Goal: Information Seeking & Learning: Find specific page/section

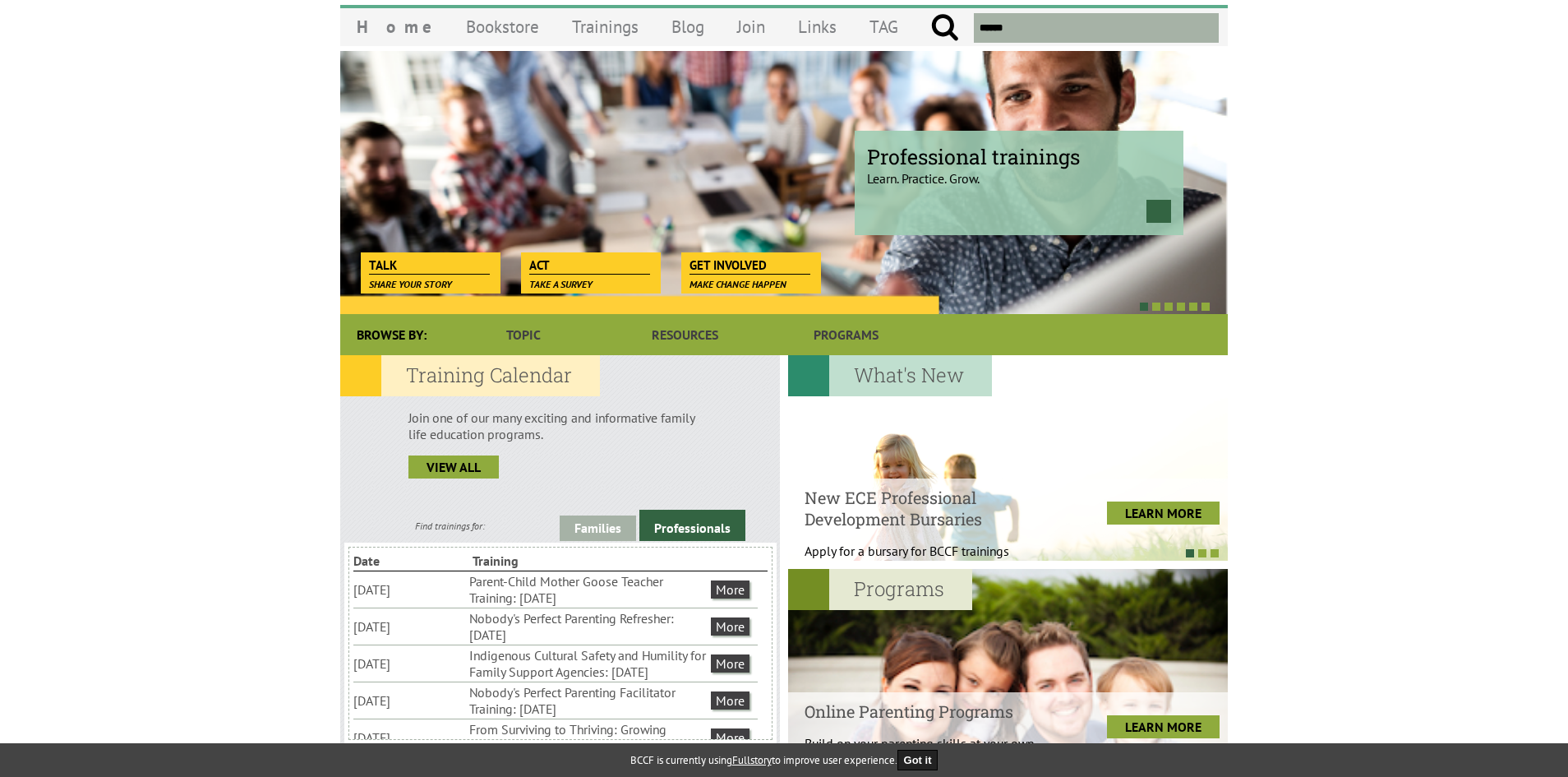
click at [605, 664] on li "Indigenous Cultural Safety and Humility for Family Support Agencies: [DATE]" at bounding box center [588, 662] width 238 height 36
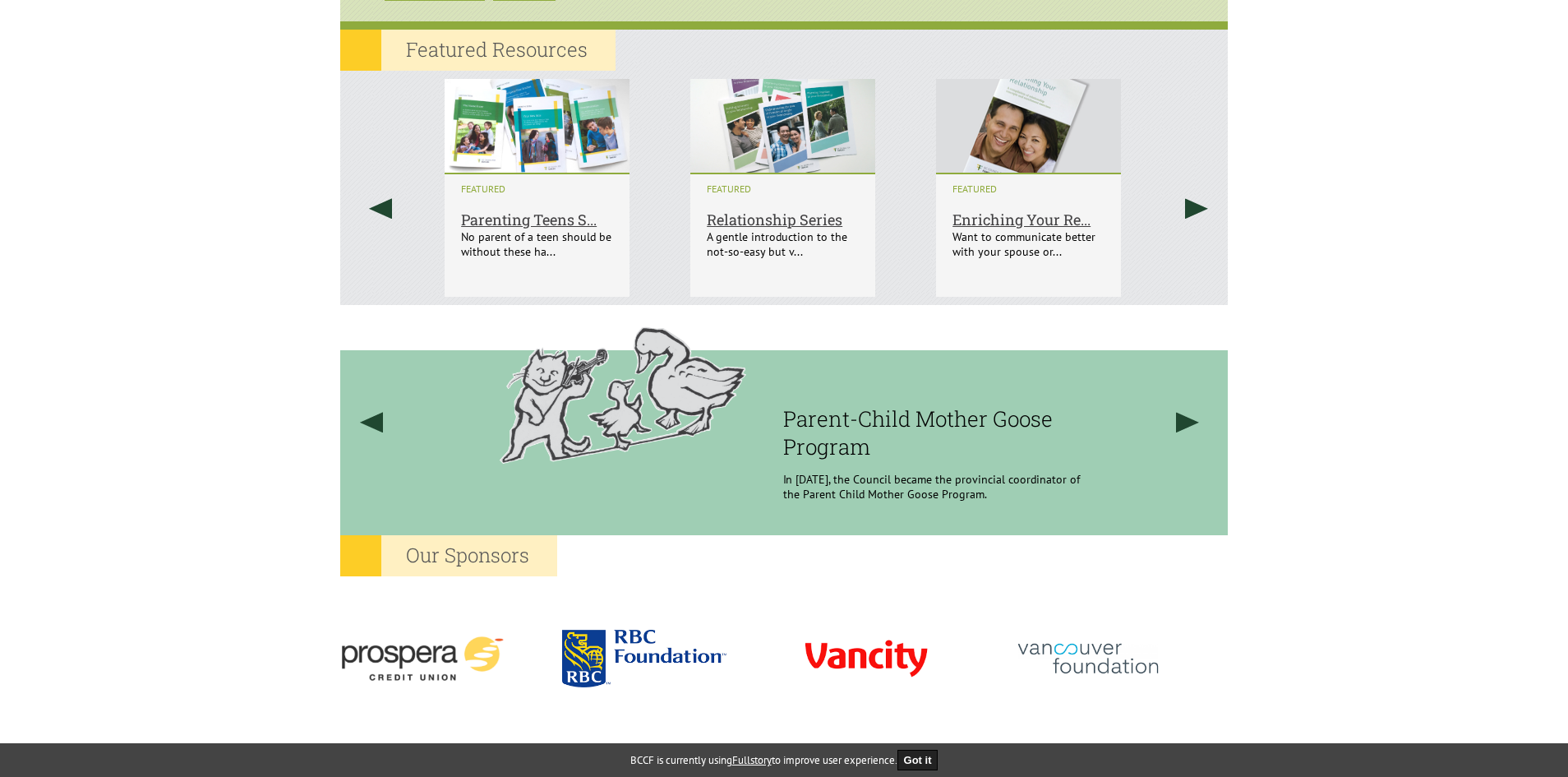
scroll to position [1070, 0]
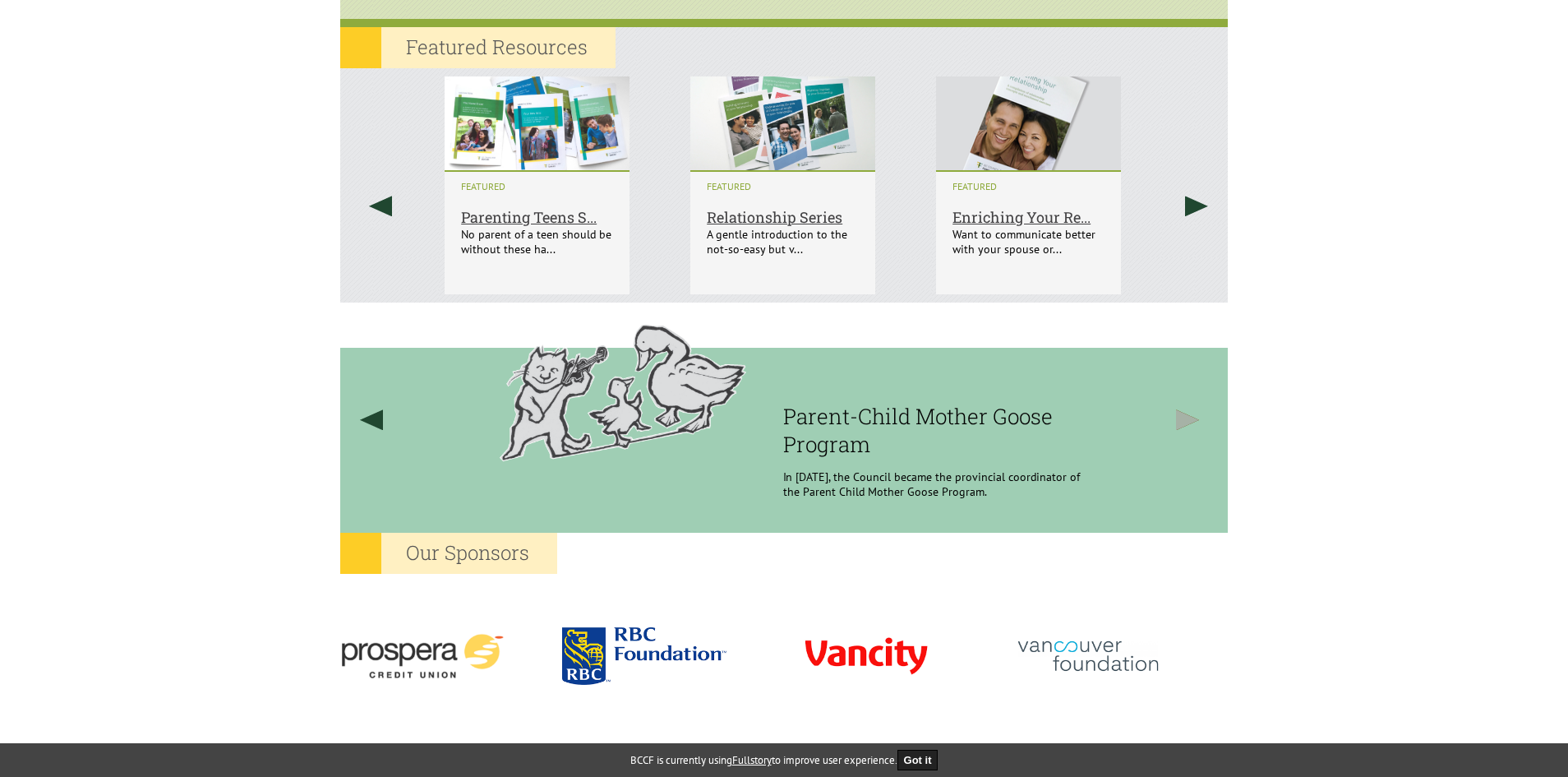
click at [1186, 417] on link at bounding box center [1189, 419] width 63 height 234
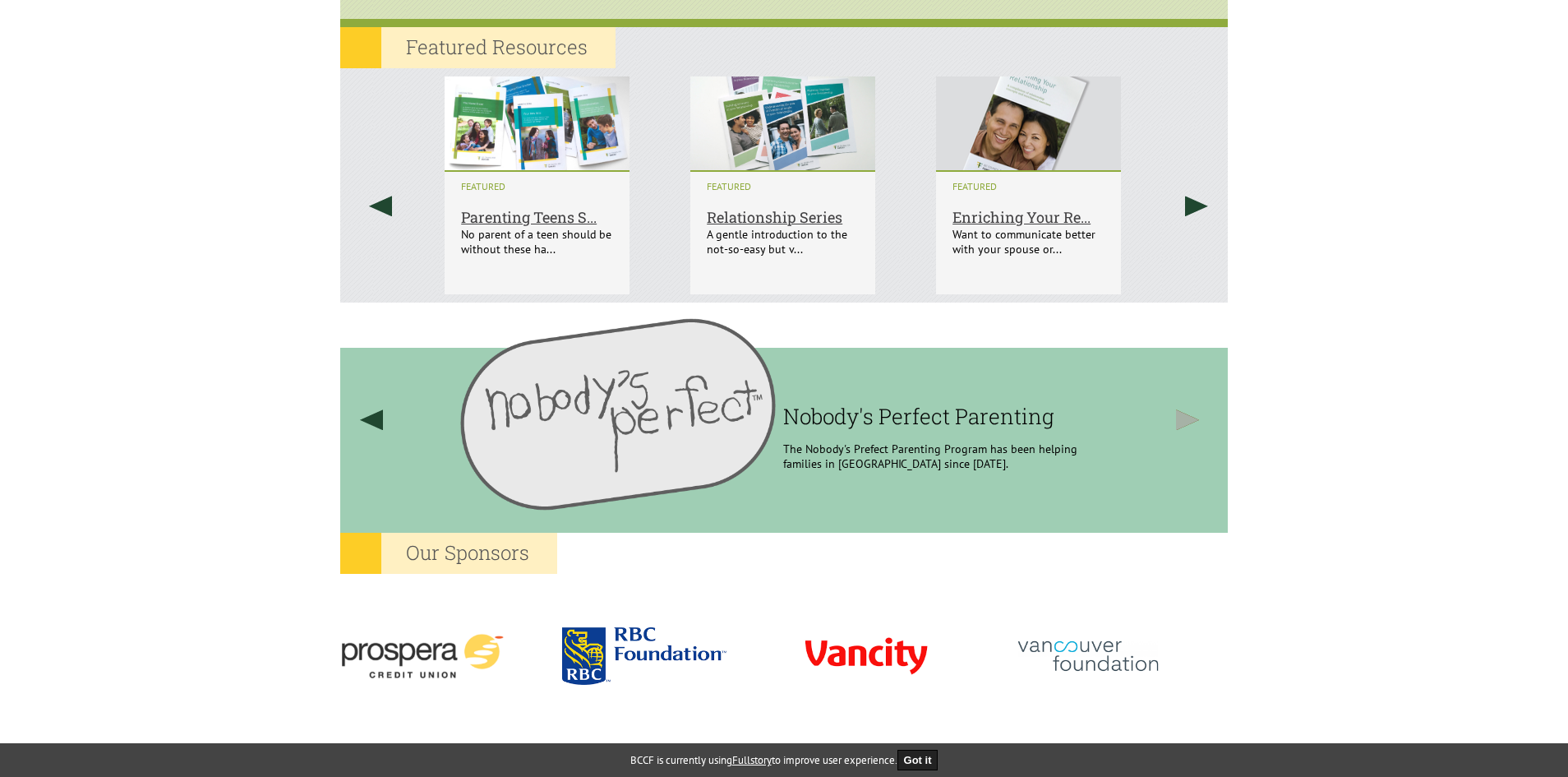
click at [1186, 417] on link at bounding box center [1189, 419] width 63 height 234
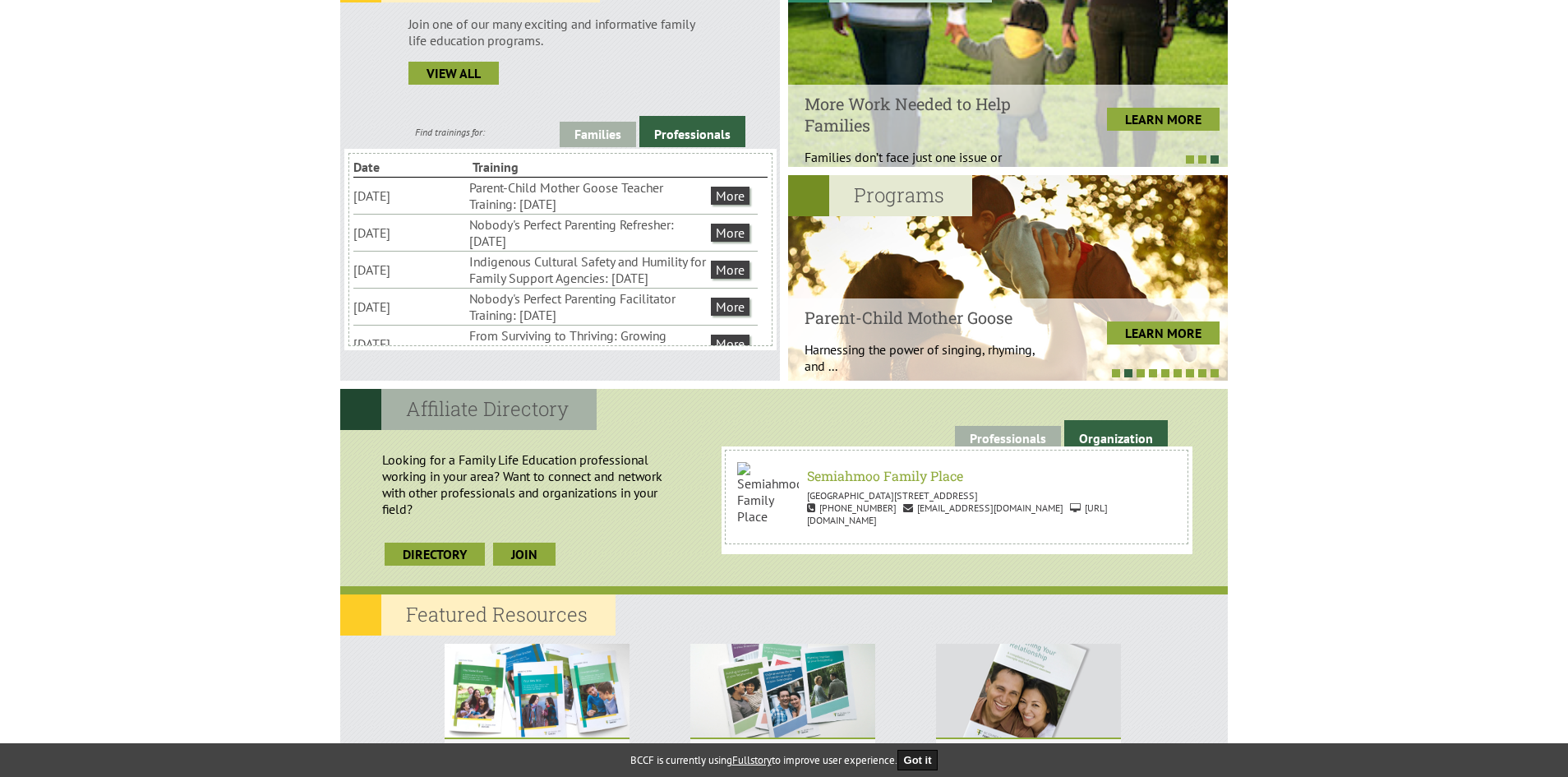
scroll to position [503, 0]
click at [737, 198] on link "More" at bounding box center [730, 196] width 38 height 18
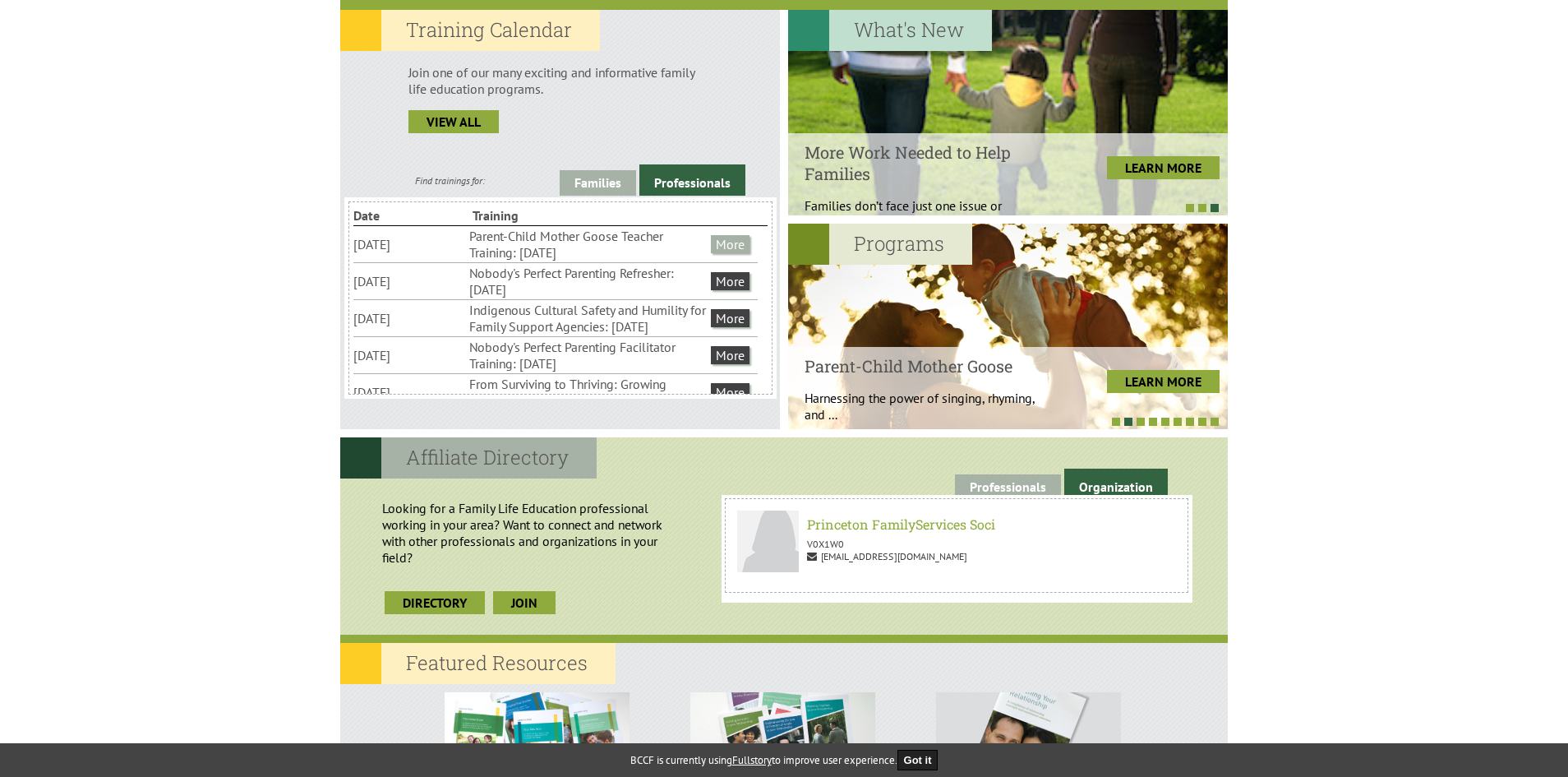
scroll to position [454, 0]
click at [727, 245] on link "More" at bounding box center [730, 245] width 38 height 18
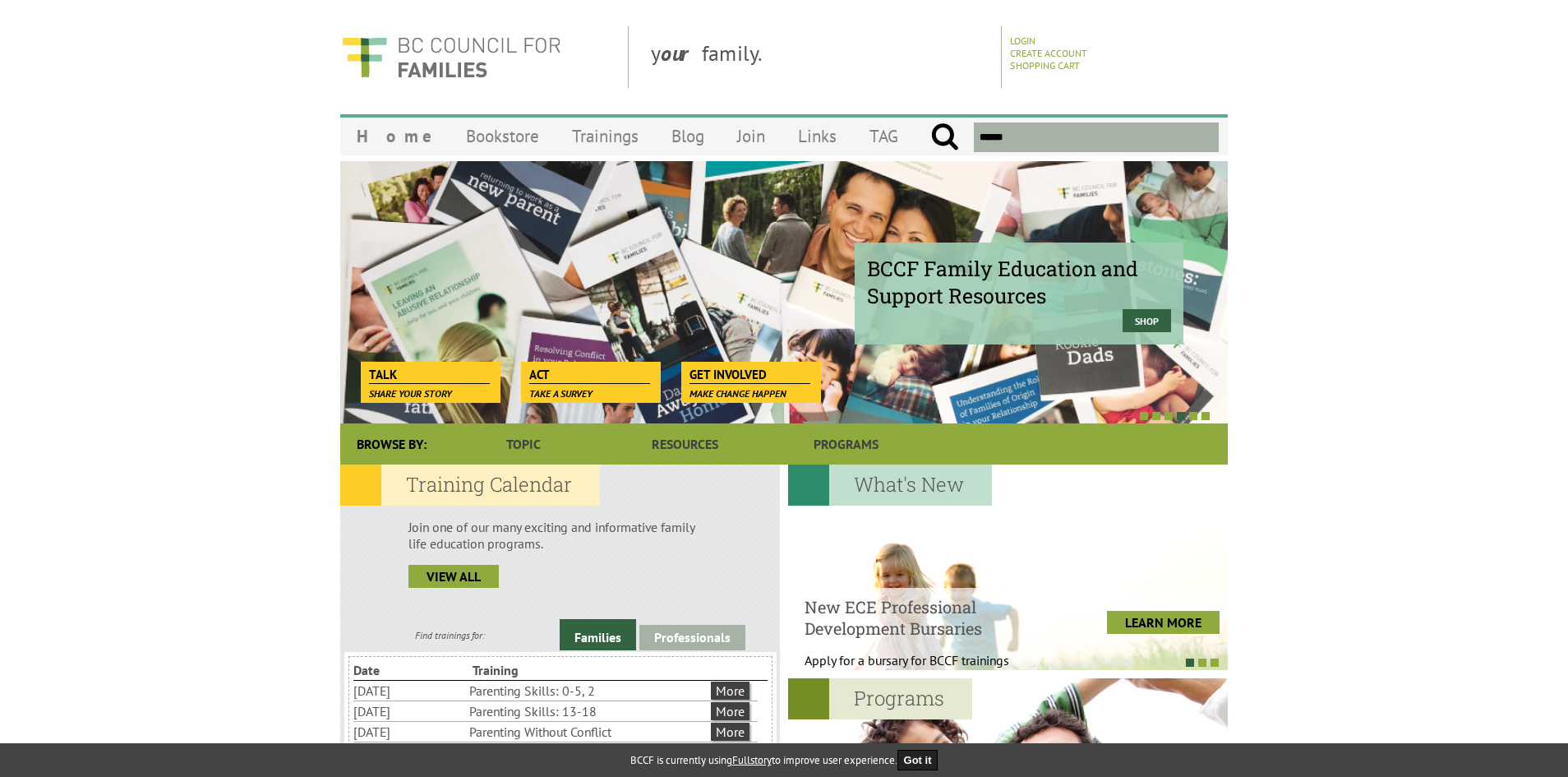
click at [915, 344] on div "BCCF Family Education and Support Resources Shop" at bounding box center [784, 292] width 888 height 263
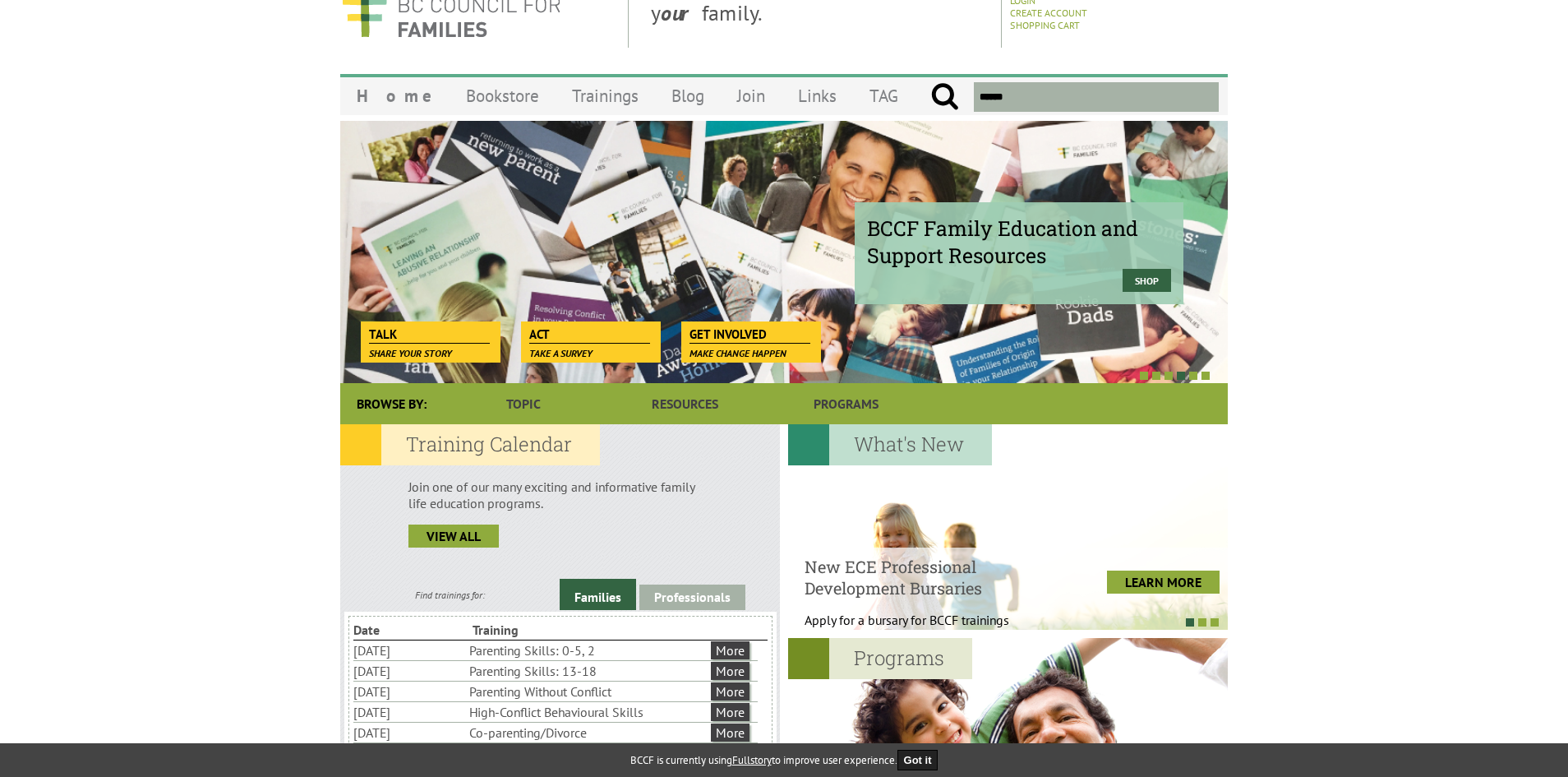
scroll to position [39, 0]
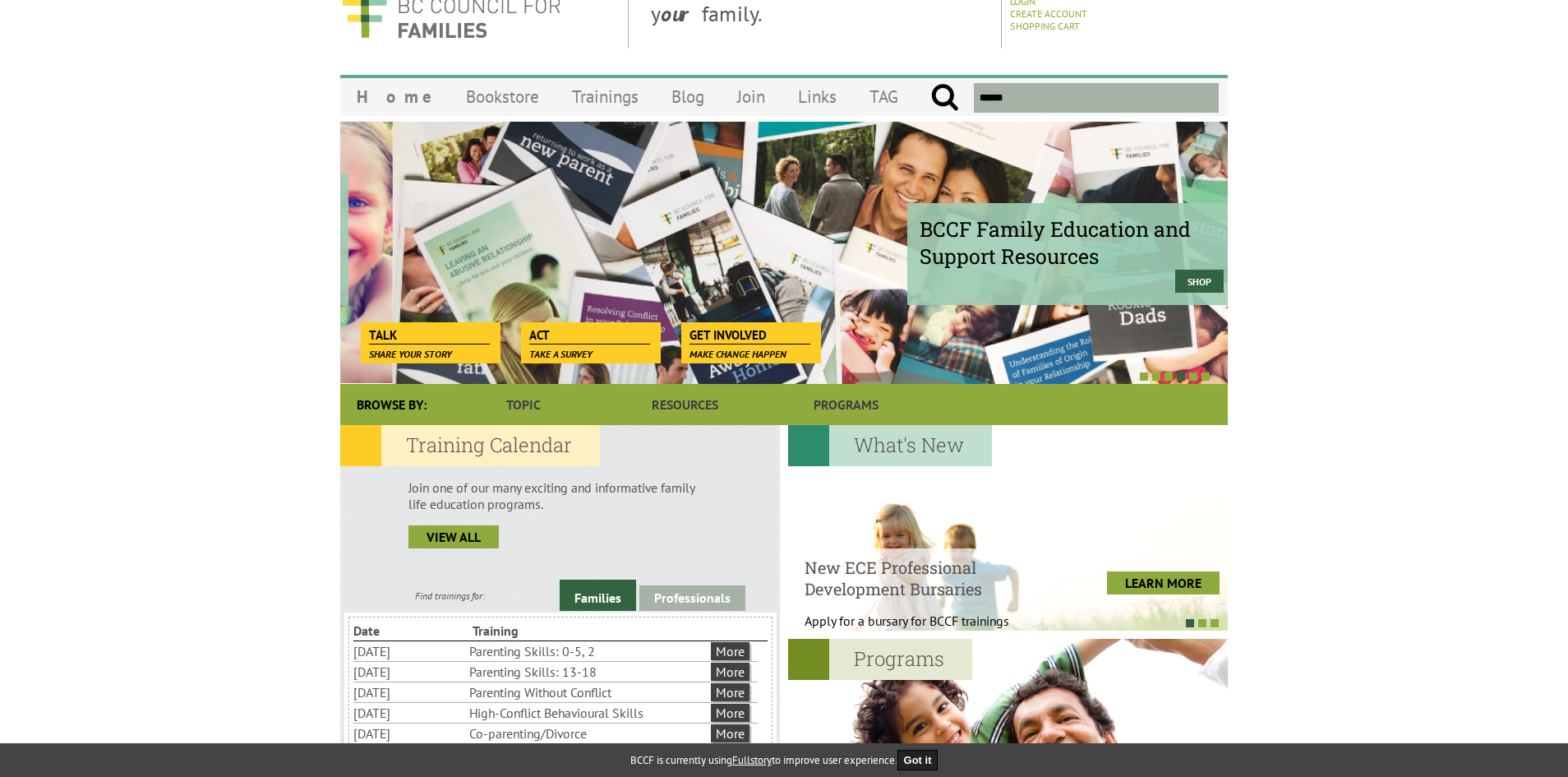
drag, startPoint x: 864, startPoint y: 219, endPoint x: 917, endPoint y: 261, distance: 67.6
click at [917, 261] on div "BCCF Family Education and Support Resources Shop" at bounding box center [1072, 254] width 329 height 102
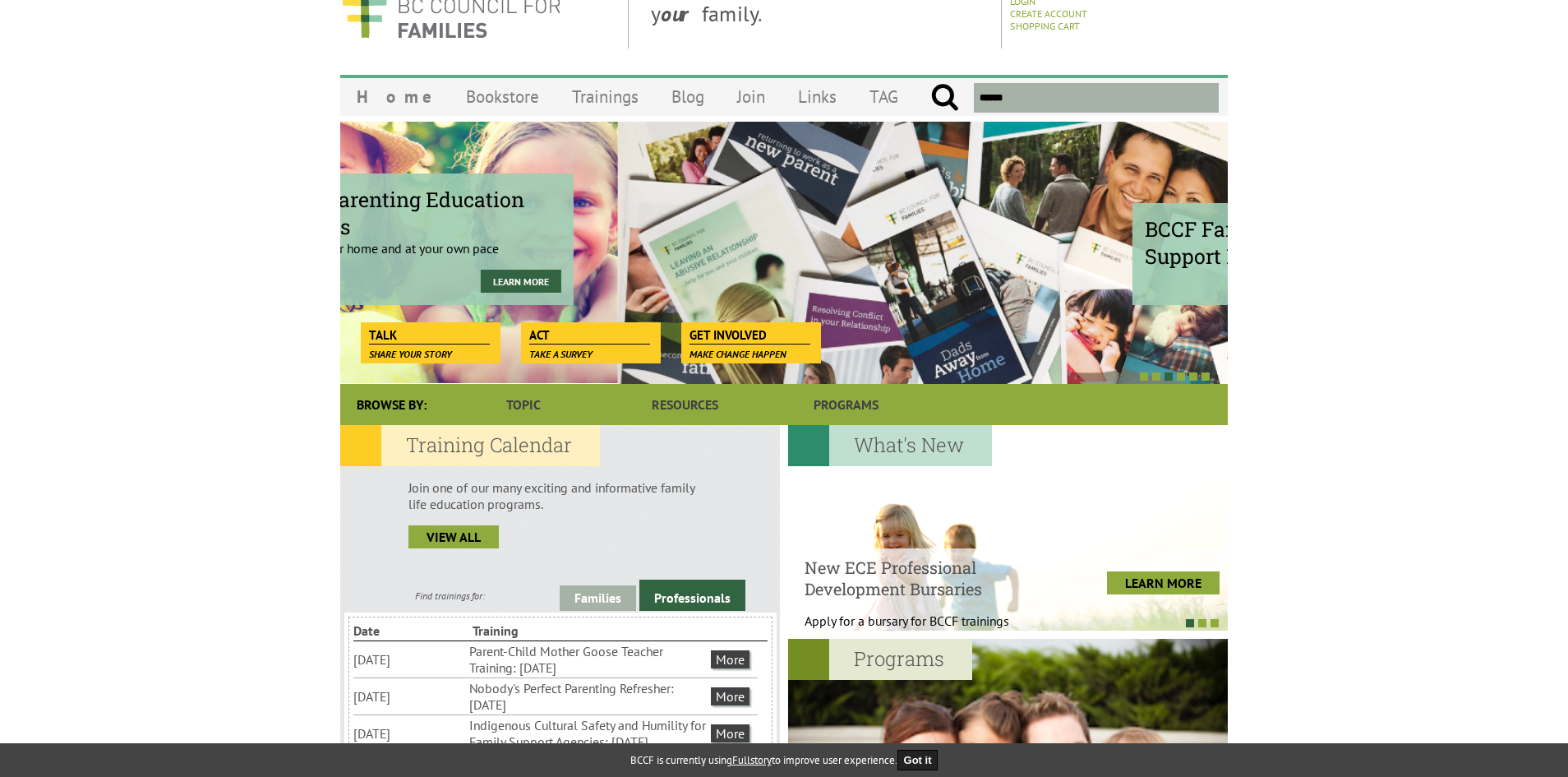
drag, startPoint x: 923, startPoint y: 247, endPoint x: 323, endPoint y: 288, distance: 601.4
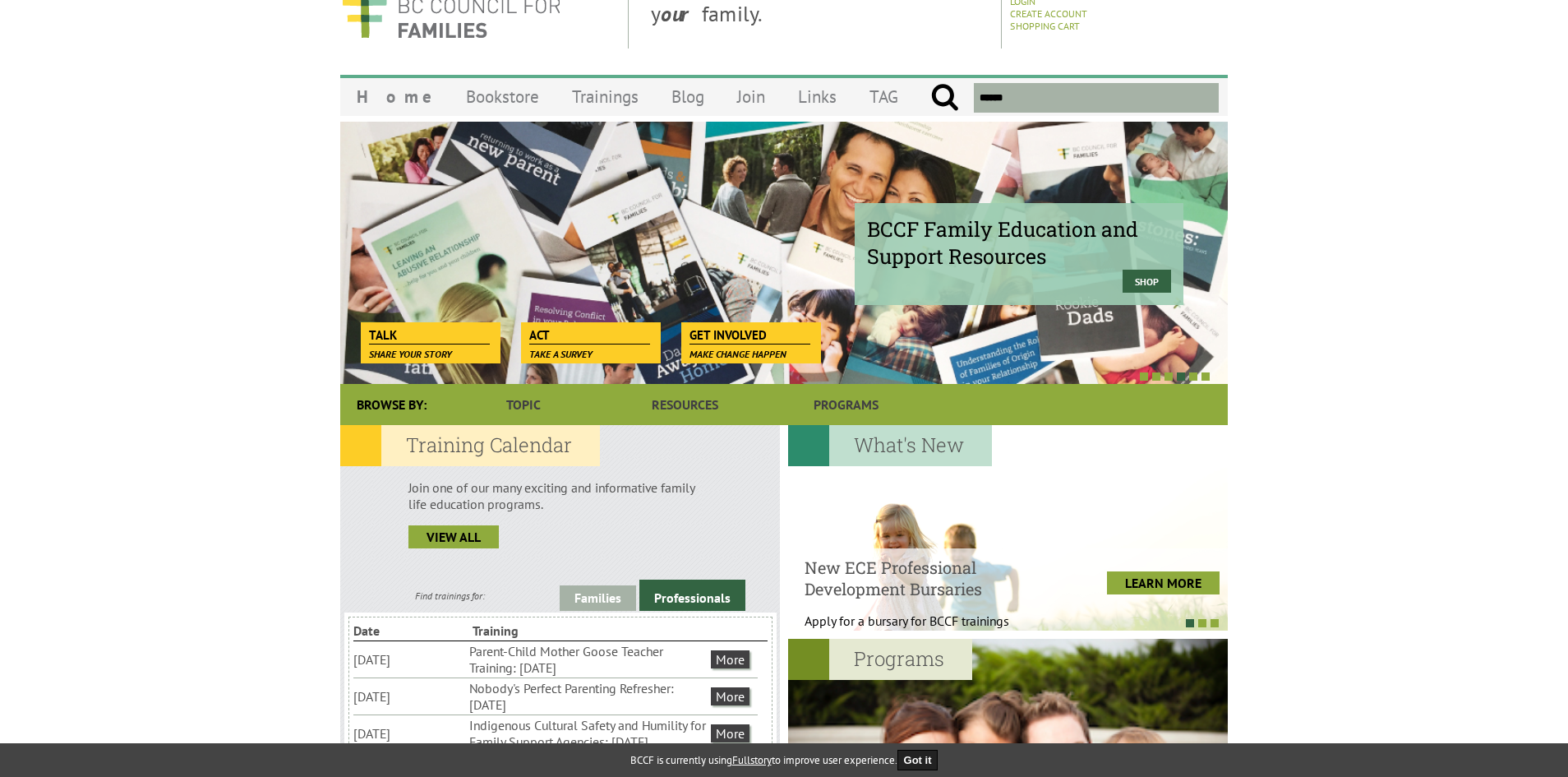
click at [977, 254] on span "BCCF Family Education and Support Resources" at bounding box center [1019, 242] width 304 height 54
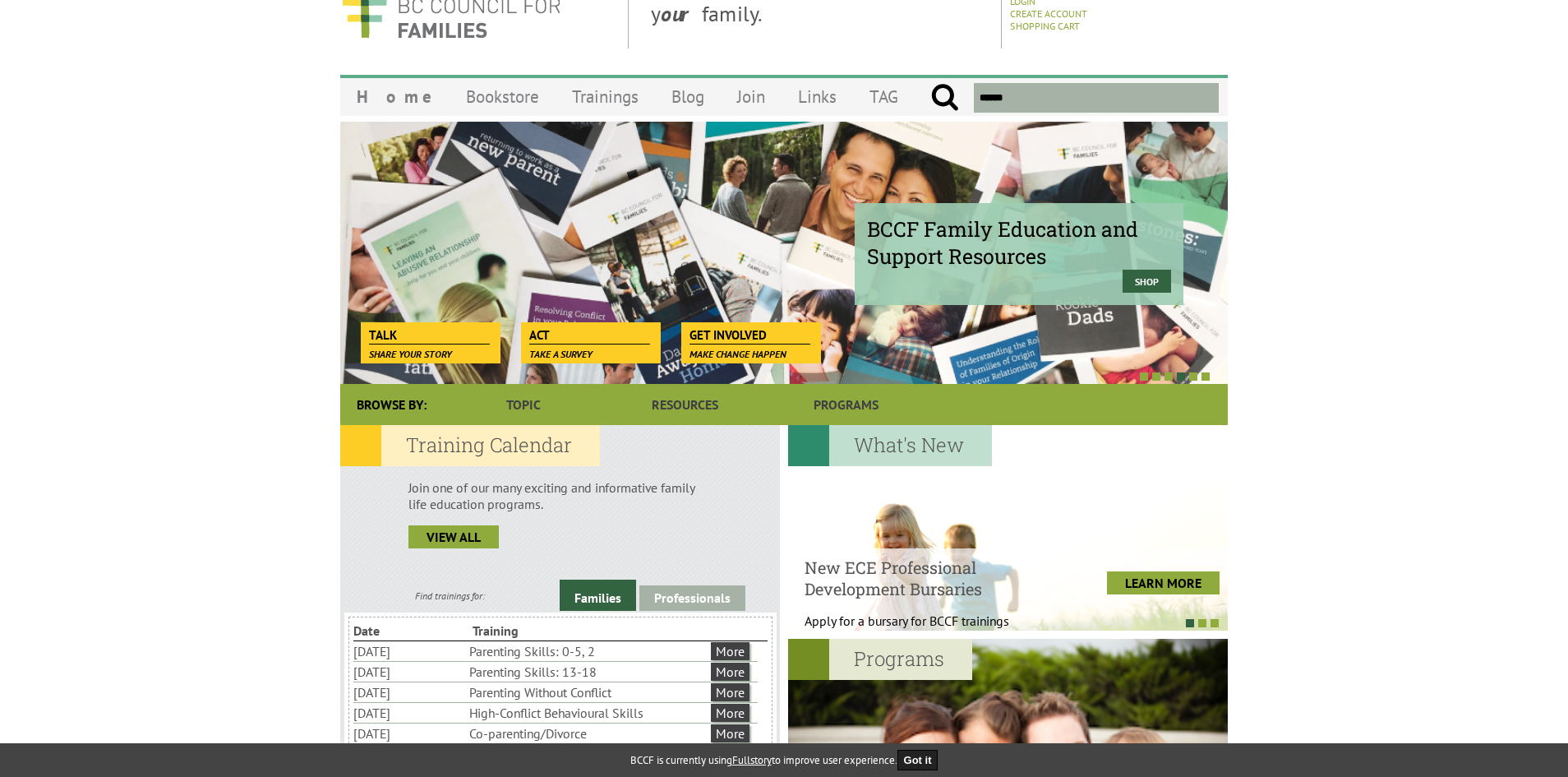
click at [773, 231] on div "BCCF Family Education and Support Resources Shop" at bounding box center [784, 252] width 888 height 263
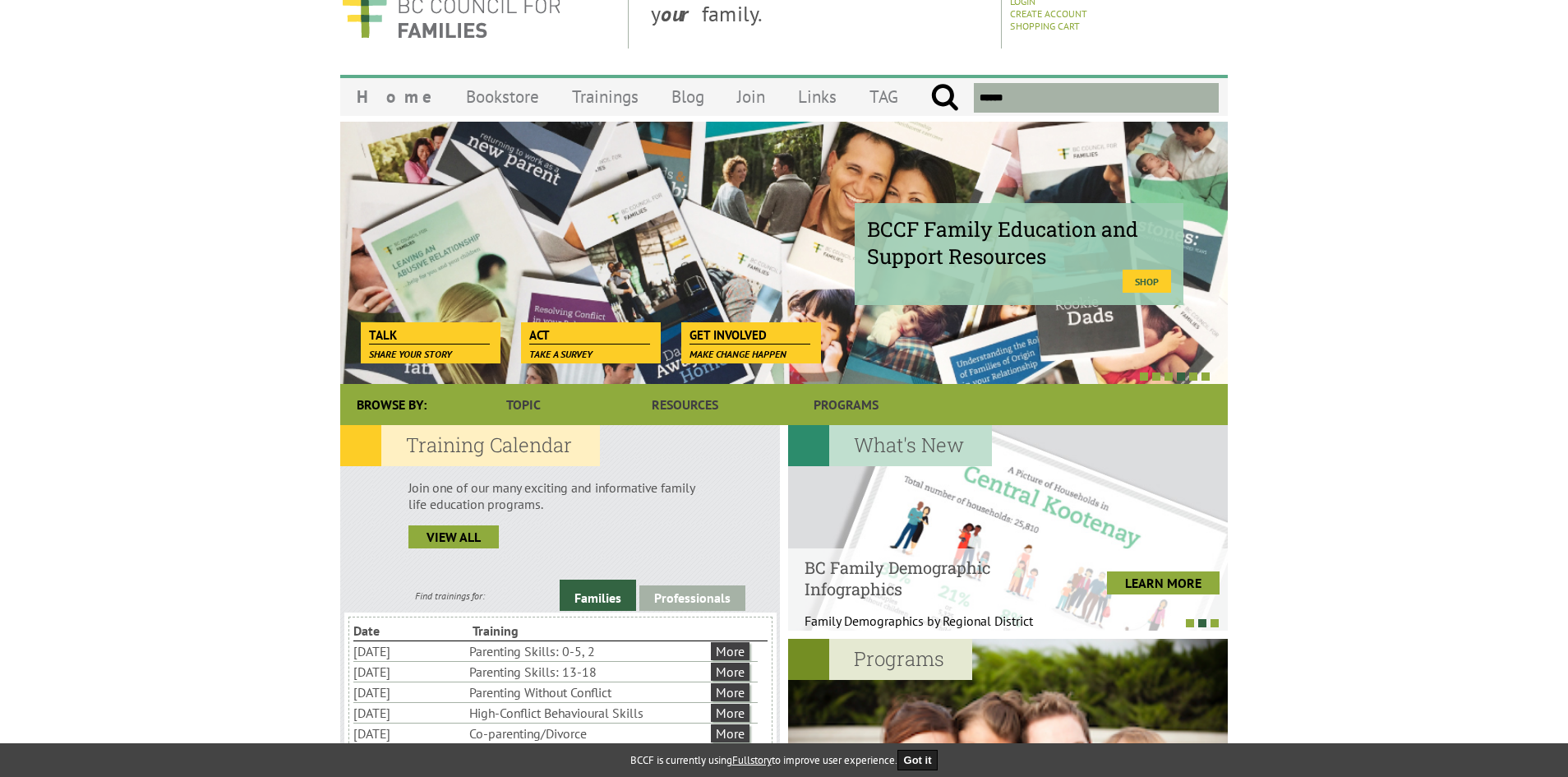
click at [1129, 273] on link "Shop" at bounding box center [1147, 280] width 48 height 23
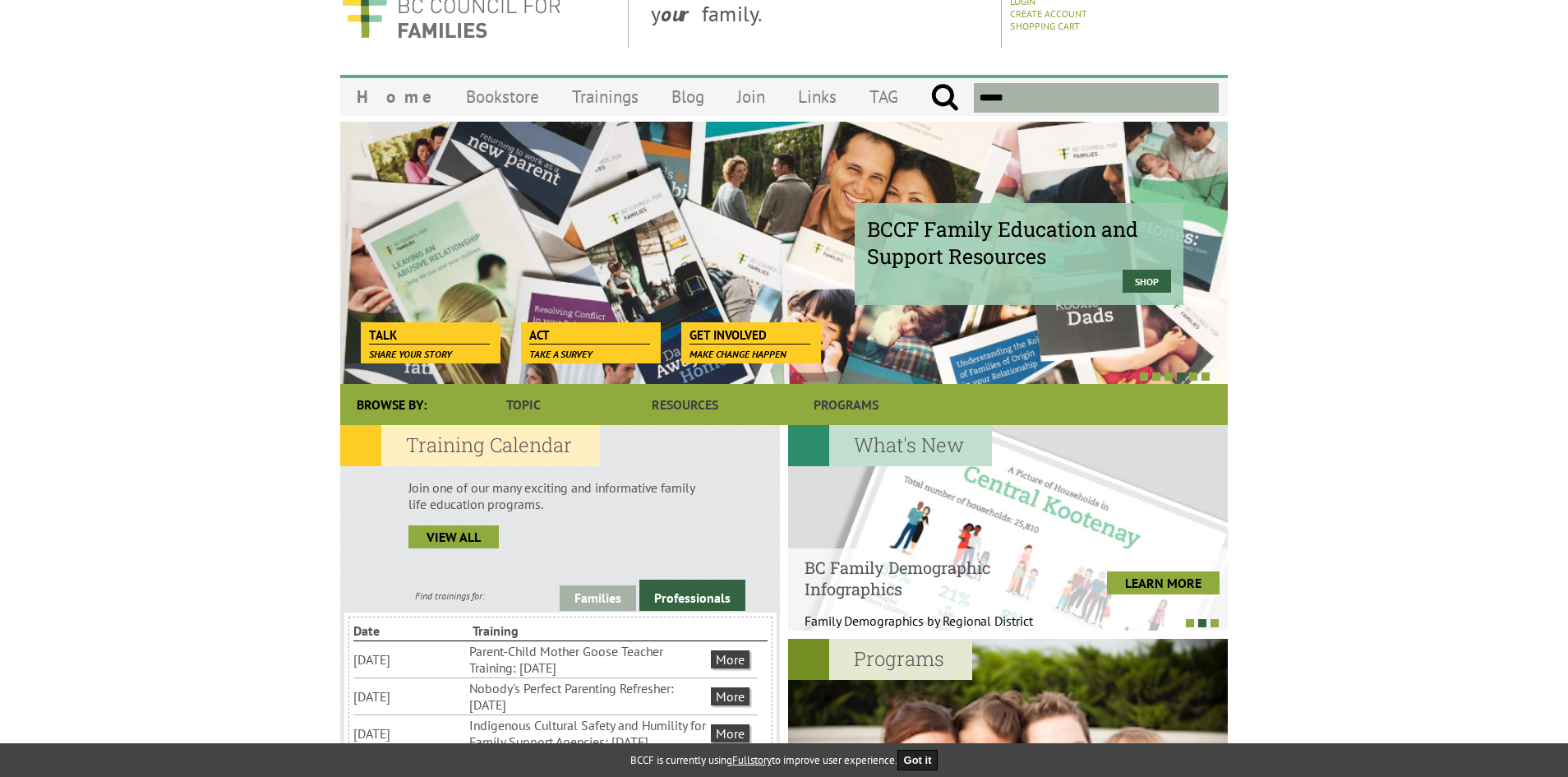
scroll to position [0, 0]
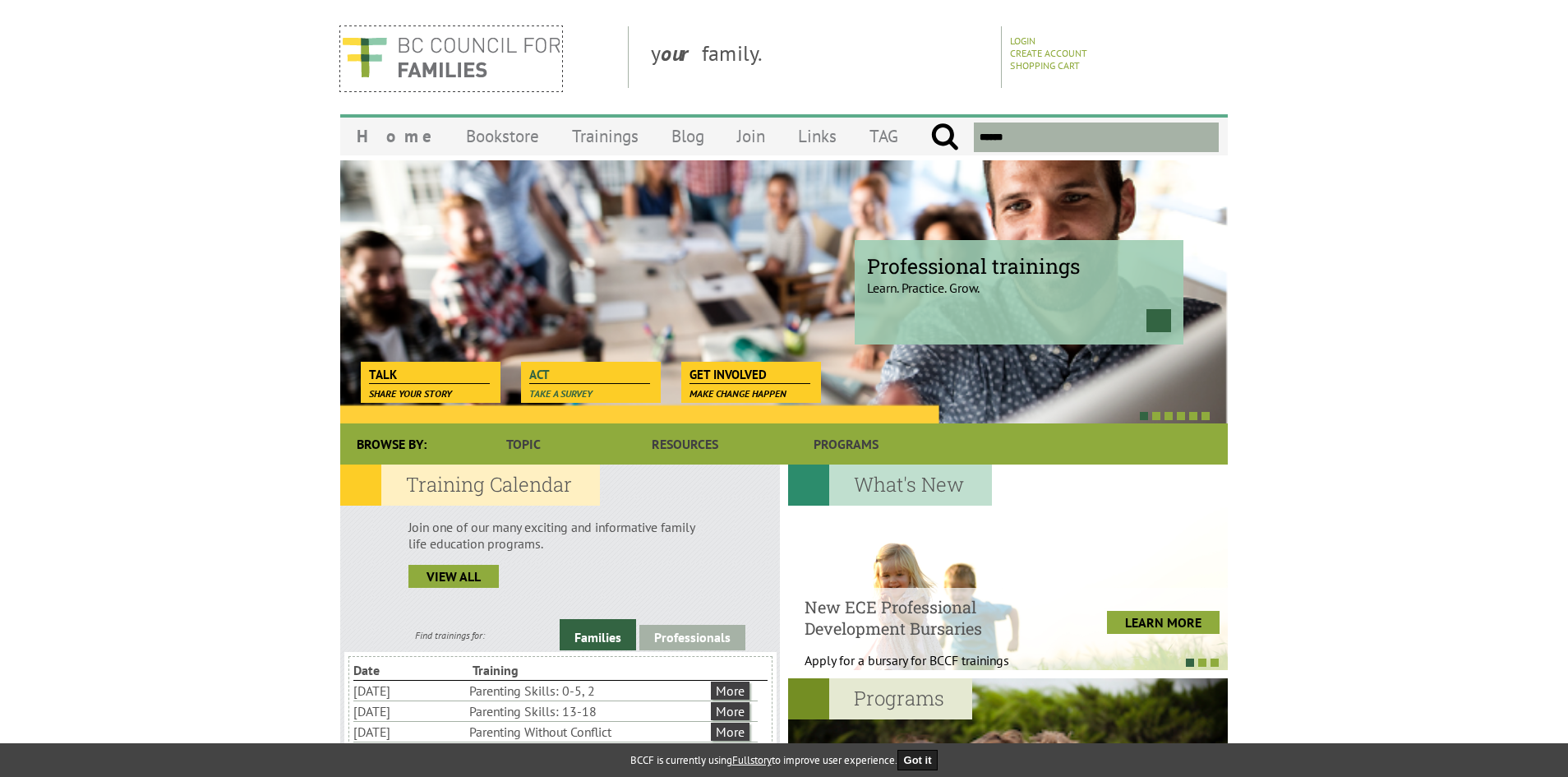
scroll to position [1, 0]
click at [386, 143] on link "Home" at bounding box center [395, 134] width 110 height 38
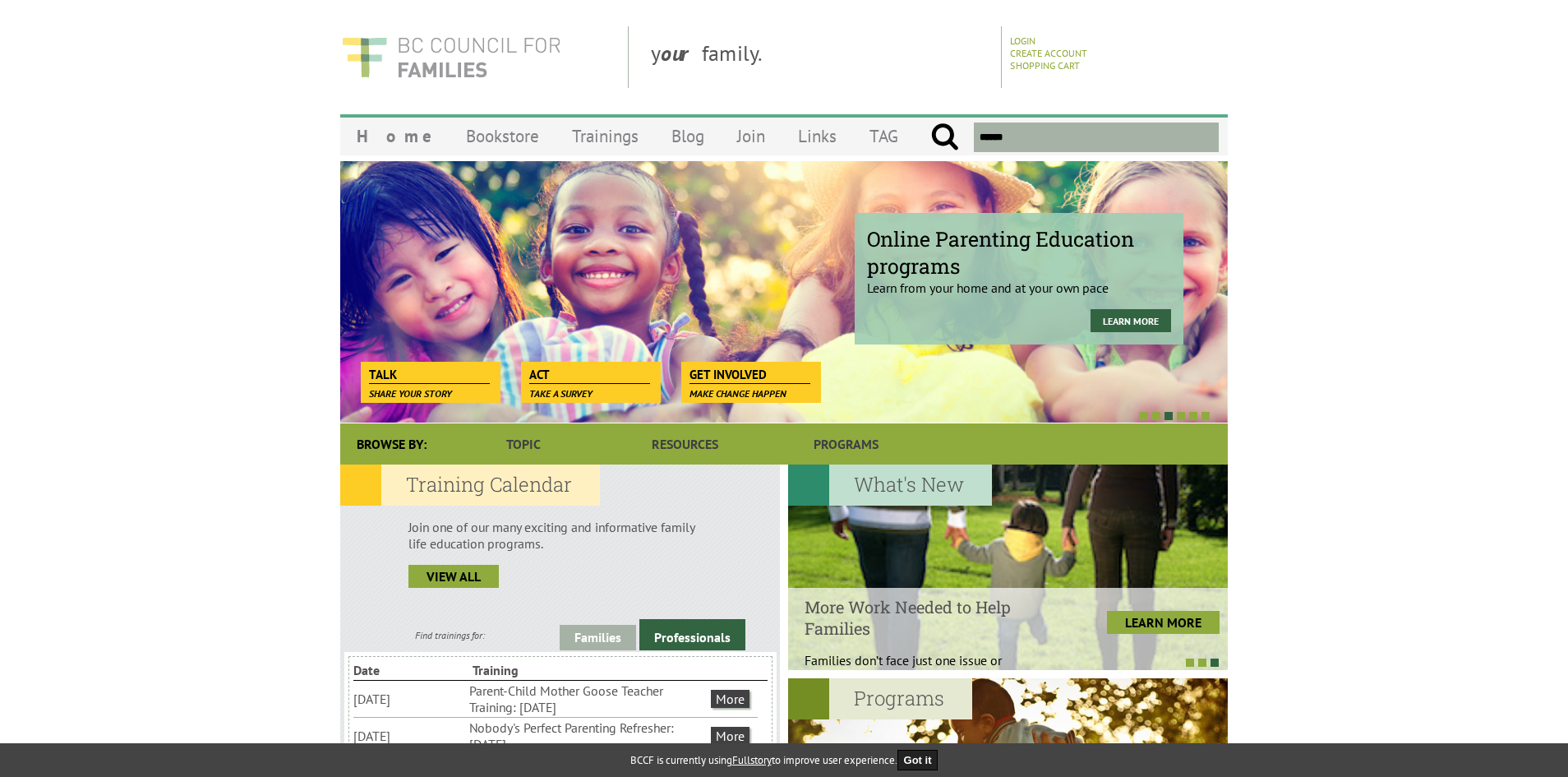
click at [458, 39] on img at bounding box center [451, 57] width 221 height 62
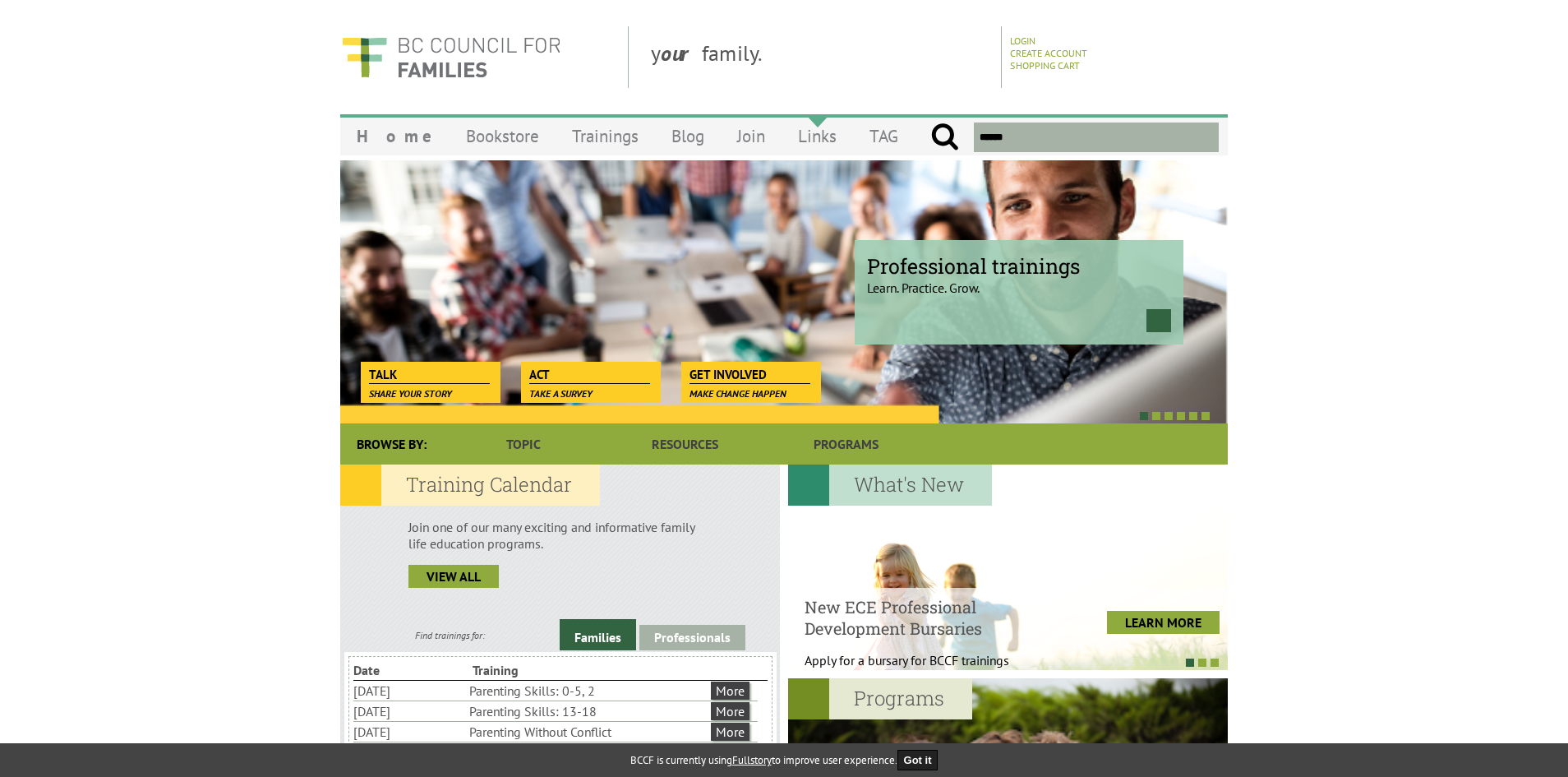
click at [787, 140] on link "Links" at bounding box center [817, 135] width 72 height 38
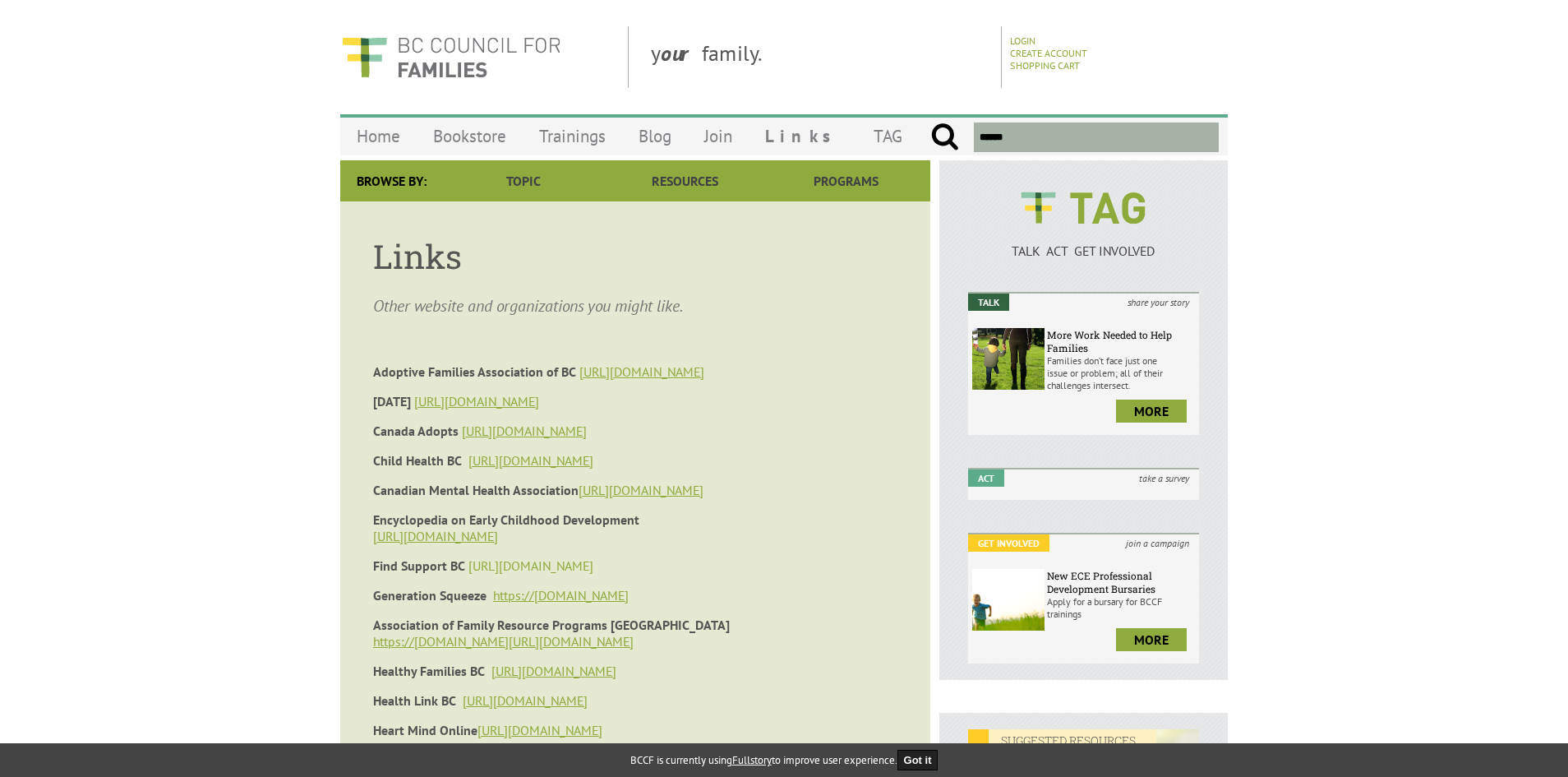
click at [519, 563] on link "[URL][DOMAIN_NAME]" at bounding box center [531, 565] width 125 height 17
click at [554, 455] on link "[URL][DOMAIN_NAME]" at bounding box center [531, 460] width 125 height 17
drag, startPoint x: 365, startPoint y: 490, endPoint x: 576, endPoint y: 490, distance: 211.0
click at [576, 490] on article "Links Other website and organizations you might like. Adoptive Families Associa…" at bounding box center [635, 715] width 590 height 1027
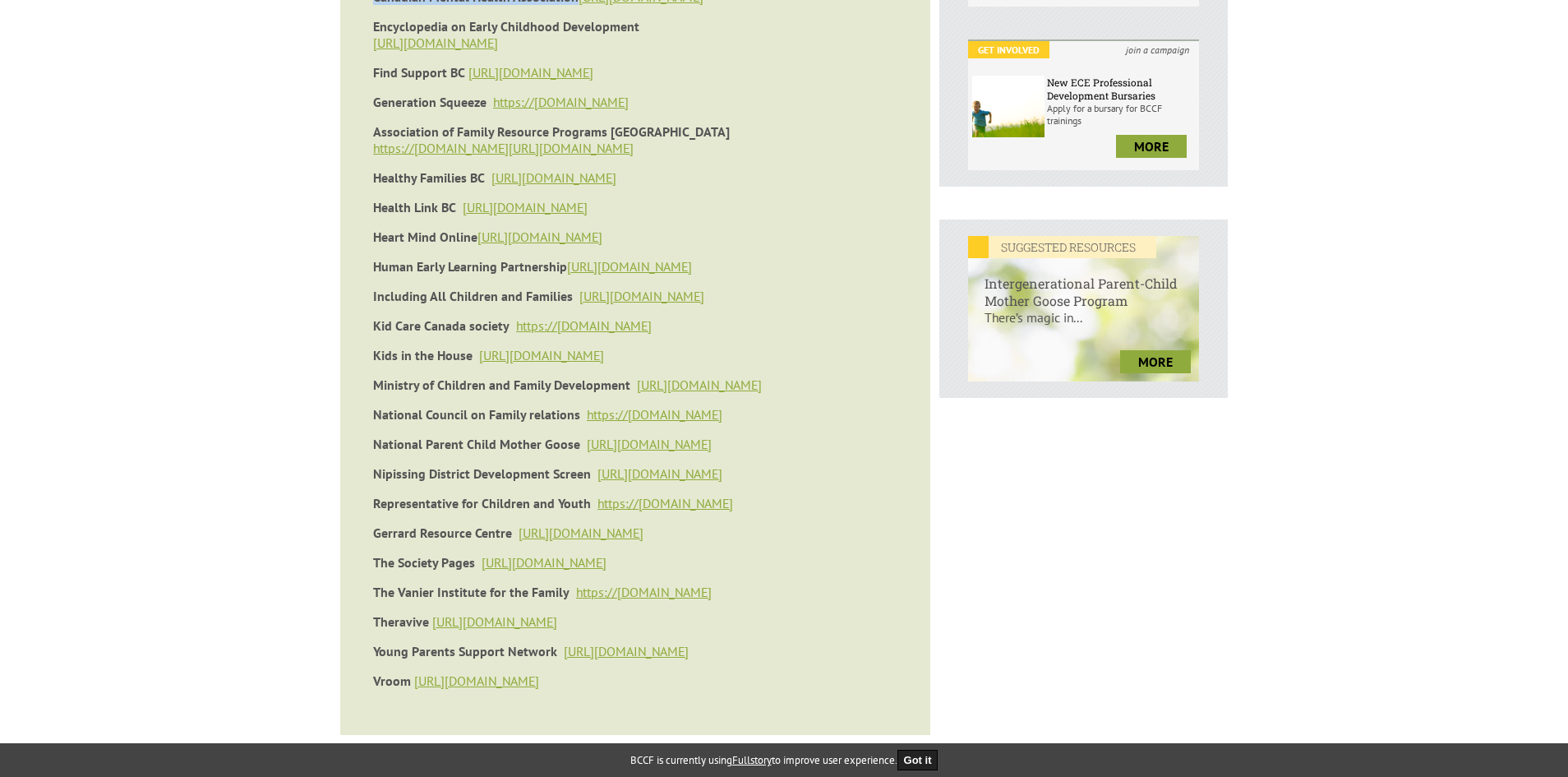
scroll to position [494, 0]
click at [369, 654] on article "Links Other website and organizations you might like. Adoptive Families Associa…" at bounding box center [635, 220] width 590 height 1027
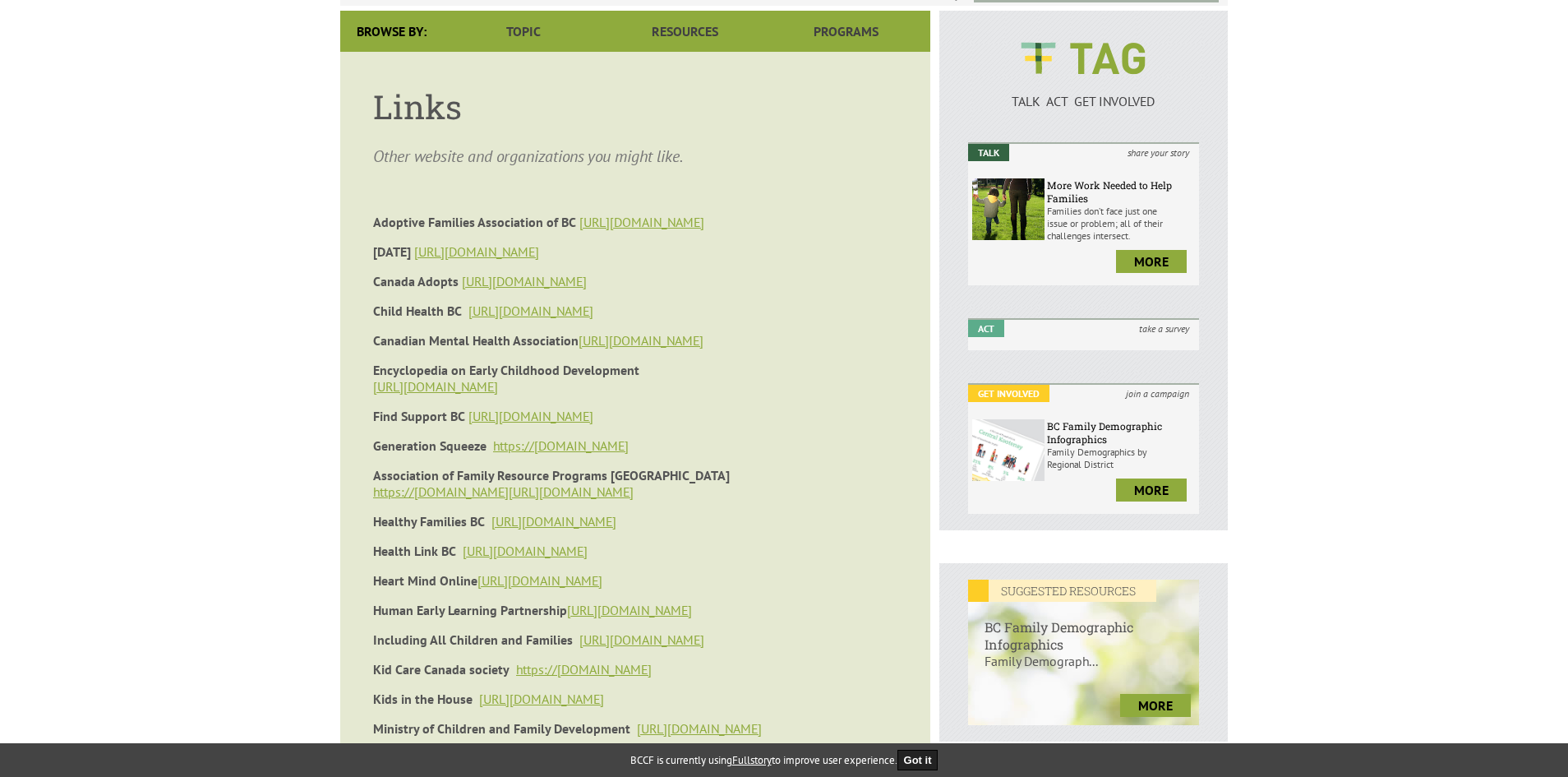
scroll to position [0, 0]
